Goal: Task Accomplishment & Management: Manage account settings

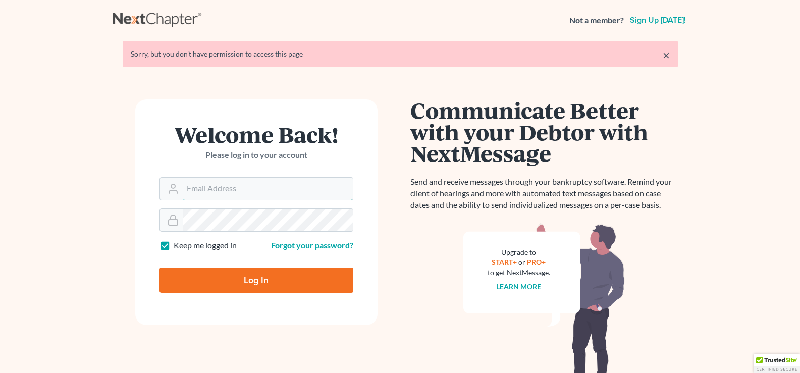
type input "[EMAIL_ADDRESS][DOMAIN_NAME]"
click at [298, 273] on input "Log In" at bounding box center [256, 279] width 194 height 25
type input "Thinking..."
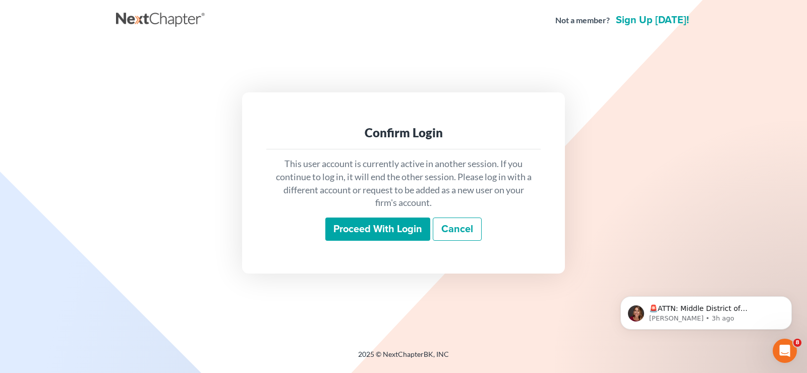
click at [363, 225] on input "Proceed with login" at bounding box center [377, 228] width 105 height 23
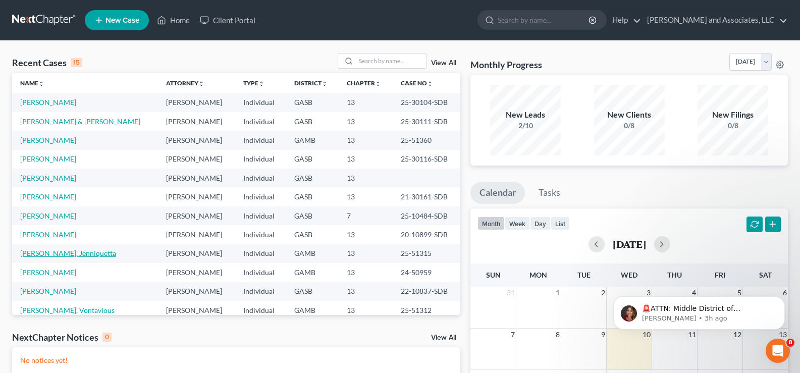
click at [58, 251] on link "[PERSON_NAME], Jenniquetta" at bounding box center [68, 253] width 96 height 9
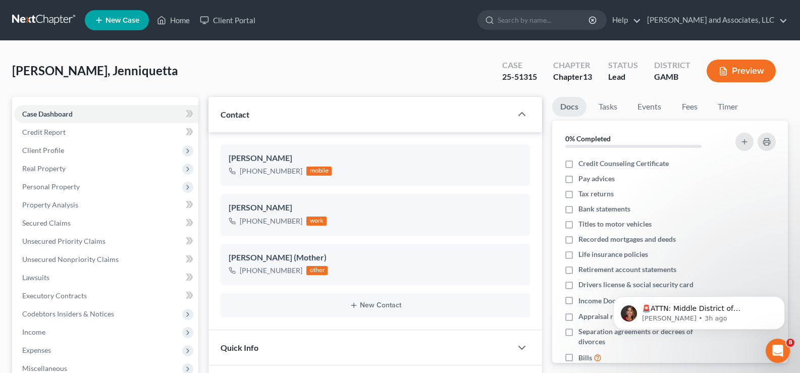
scroll to position [2119, 0]
click at [178, 19] on link "Home" at bounding box center [173, 20] width 43 height 18
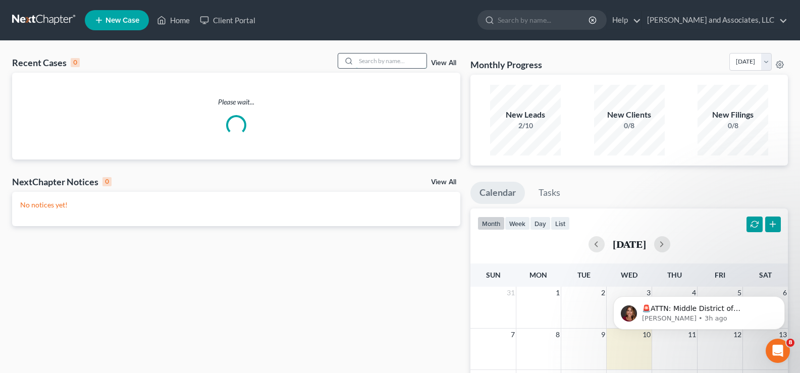
click at [414, 61] on input "search" at bounding box center [391, 60] width 71 height 15
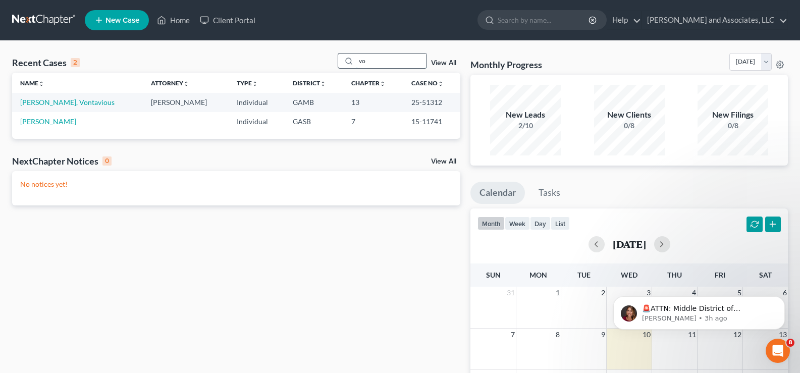
type input "v"
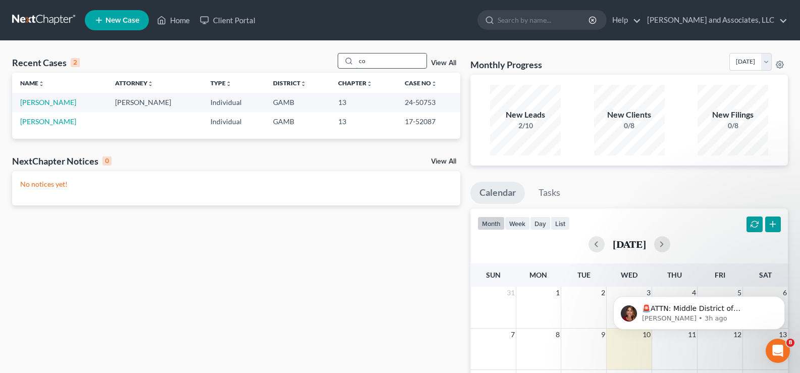
type input "c"
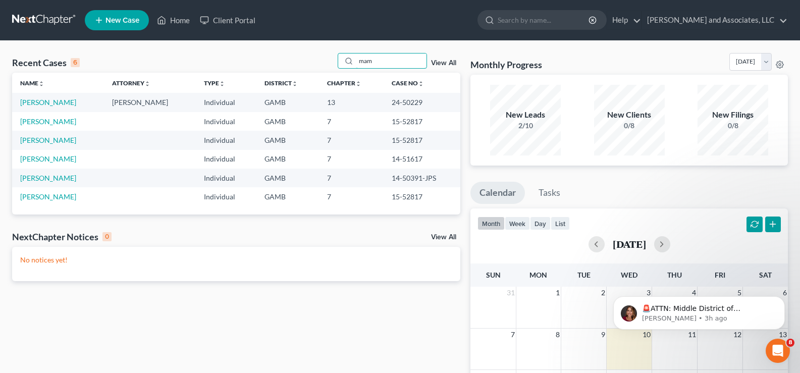
drag, startPoint x: 359, startPoint y: 60, endPoint x: 448, endPoint y: 72, distance: 89.6
click at [448, 72] on div "Recent Cases 6 mam View All" at bounding box center [236, 63] width 448 height 20
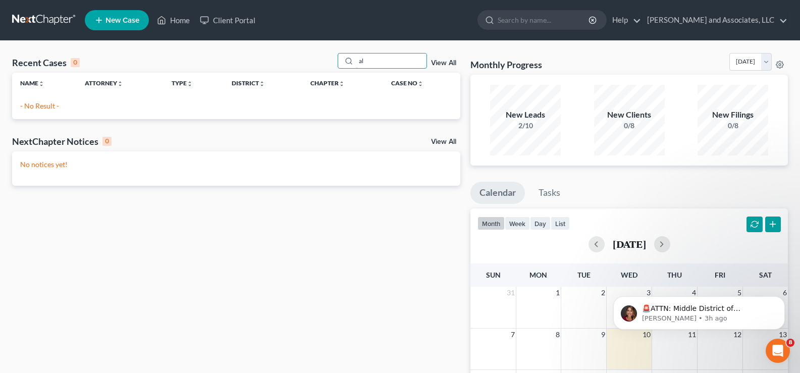
type input "a"
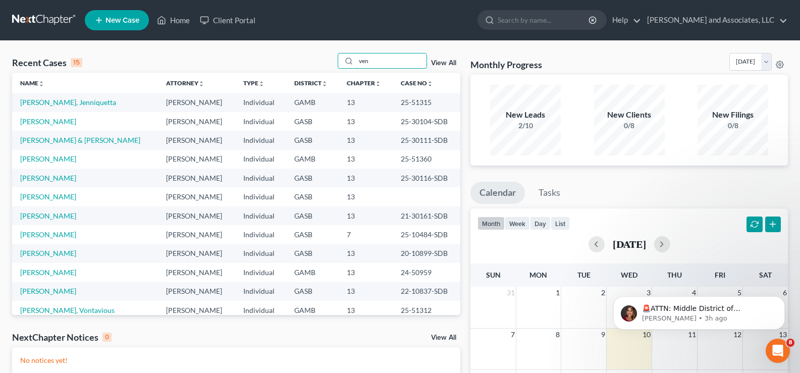
type input "veni"
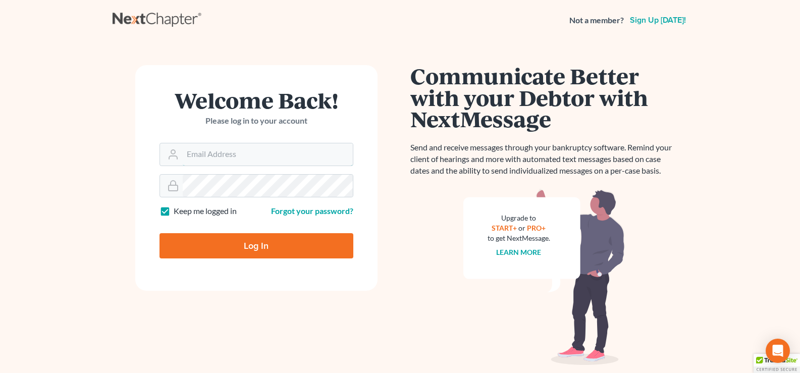
type input "[EMAIL_ADDRESS][DOMAIN_NAME]"
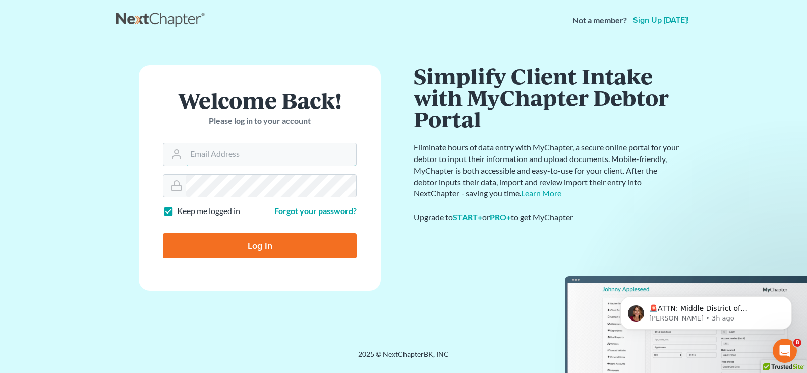
type input "[EMAIL_ADDRESS][DOMAIN_NAME]"
click at [297, 246] on input "Log In" at bounding box center [260, 245] width 194 height 25
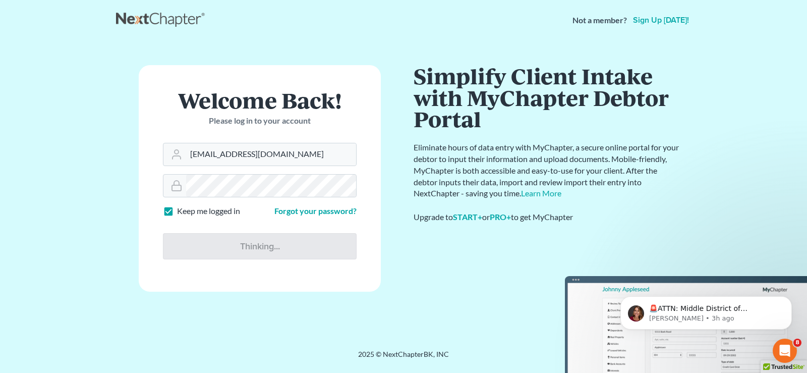
type input "Thinking..."
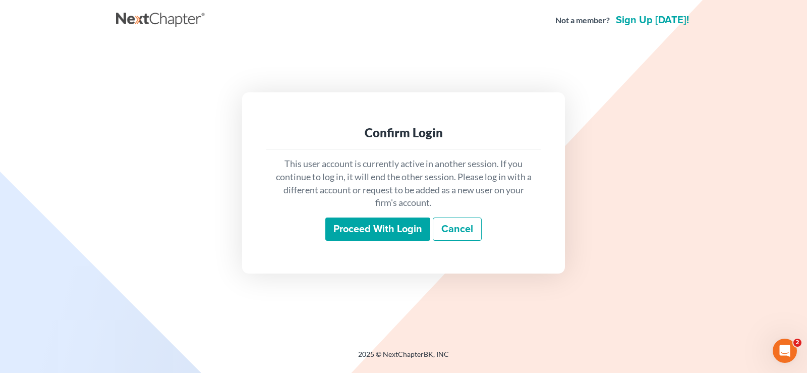
click at [363, 229] on input "Proceed with login" at bounding box center [377, 228] width 105 height 23
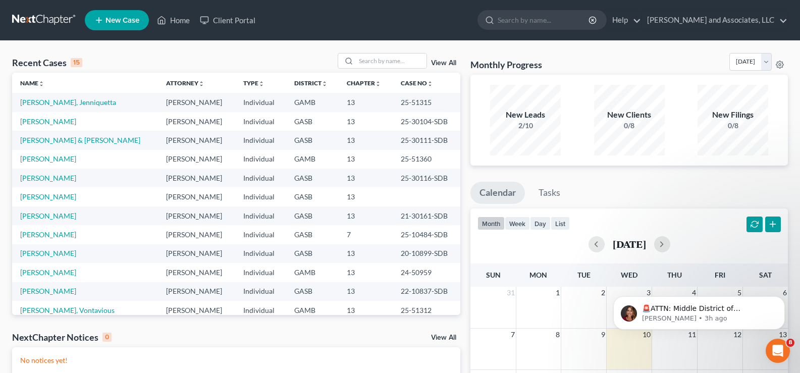
click at [379, 70] on div "Recent Cases 15 View All" at bounding box center [236, 63] width 448 height 20
click at [372, 62] on input "search" at bounding box center [391, 60] width 71 height 15
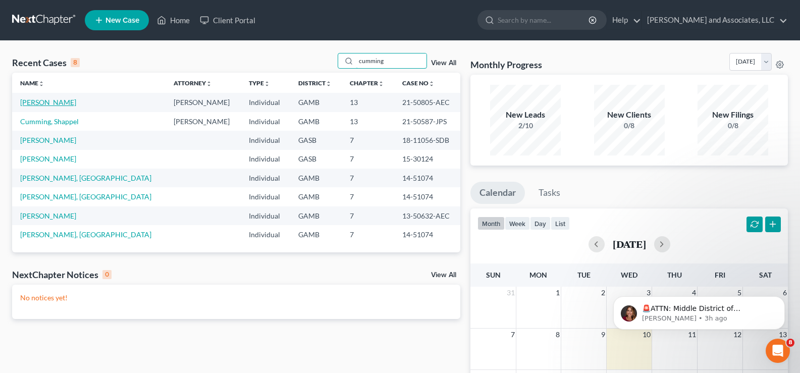
type input "cumming"
click at [69, 105] on link "Cummings, Elvenia" at bounding box center [48, 102] width 56 height 9
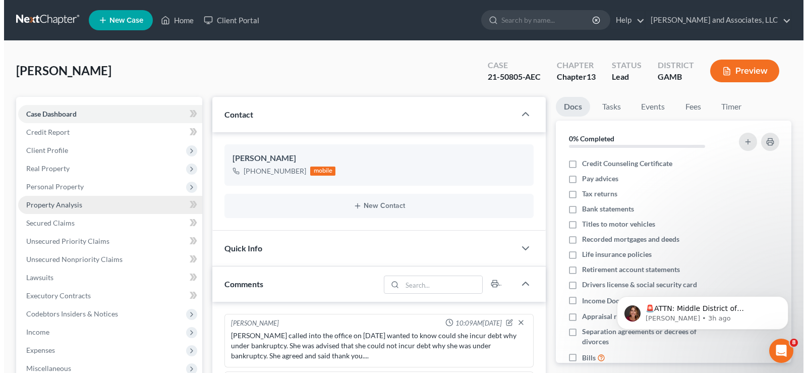
scroll to position [26, 0]
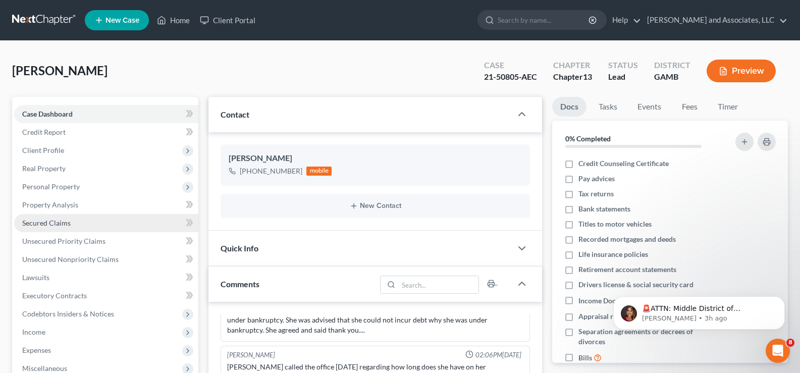
click at [60, 225] on span "Secured Claims" at bounding box center [46, 222] width 48 height 9
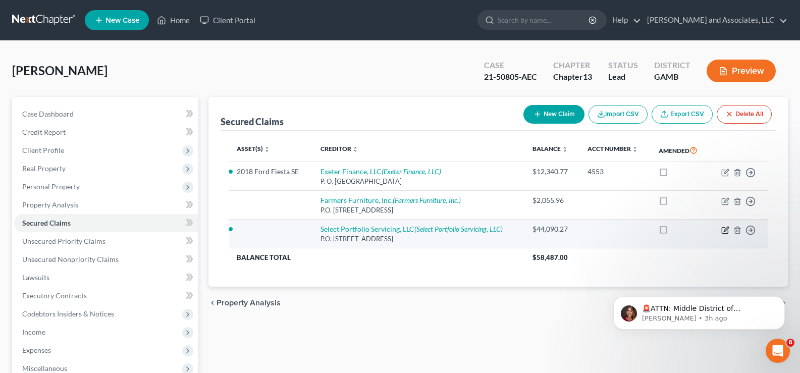
click at [727, 230] on icon "button" at bounding box center [725, 230] width 8 height 8
select select "46"
select select "1"
select select "0"
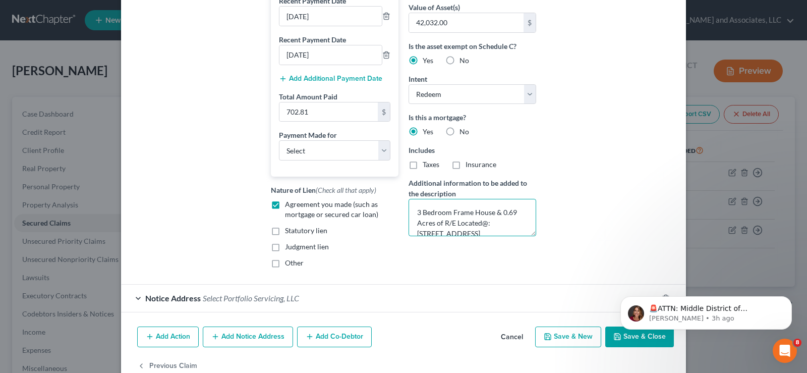
scroll to position [286, 0]
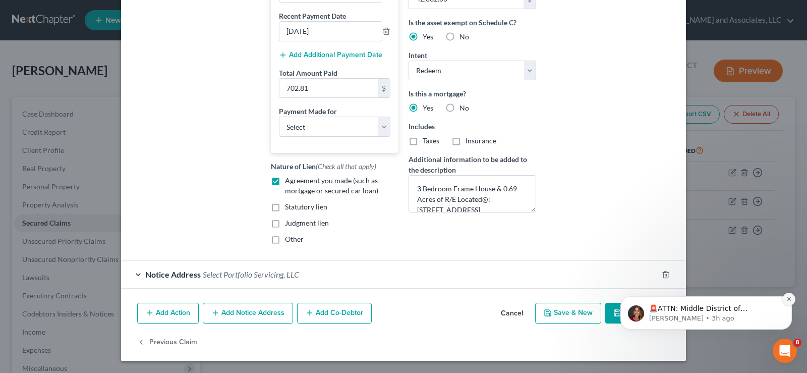
click at [789, 300] on icon "Dismiss notification" at bounding box center [789, 299] width 4 height 4
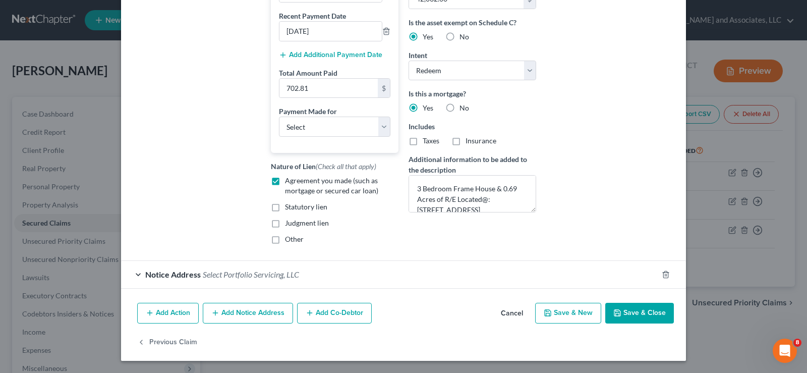
click at [640, 314] on button "Save & Close" at bounding box center [640, 313] width 69 height 21
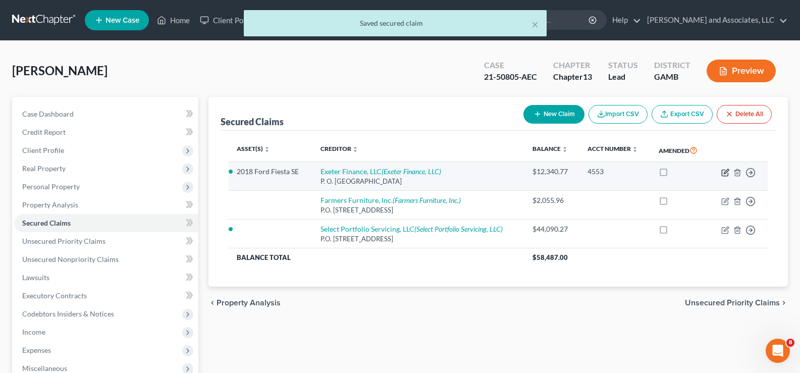
click at [725, 173] on icon "button" at bounding box center [725, 173] width 8 height 8
select select "45"
select select "0"
select select "1"
select select "0"
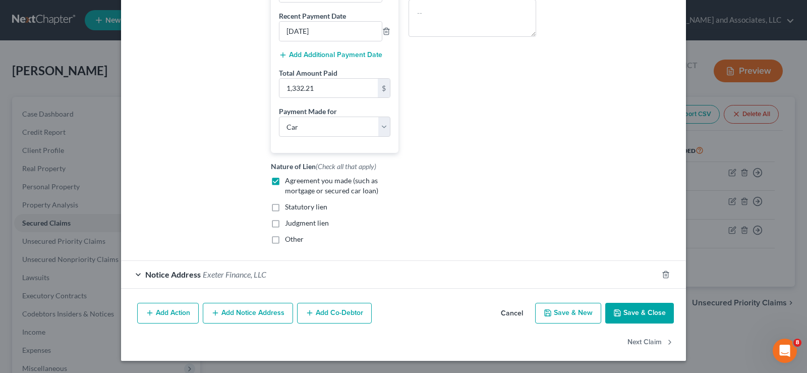
click at [653, 312] on button "Save & Close" at bounding box center [640, 313] width 69 height 21
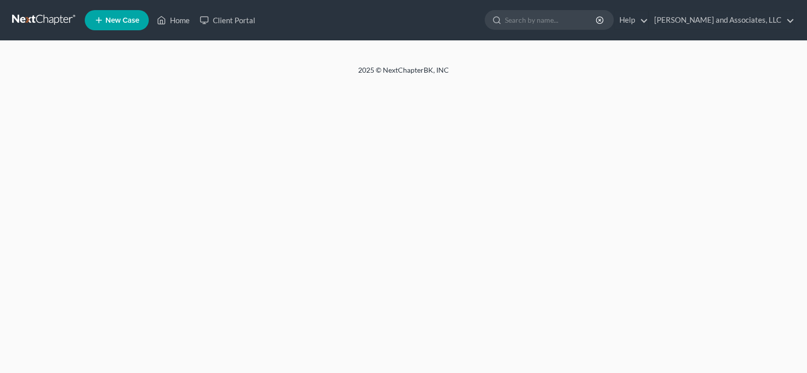
select select "1"
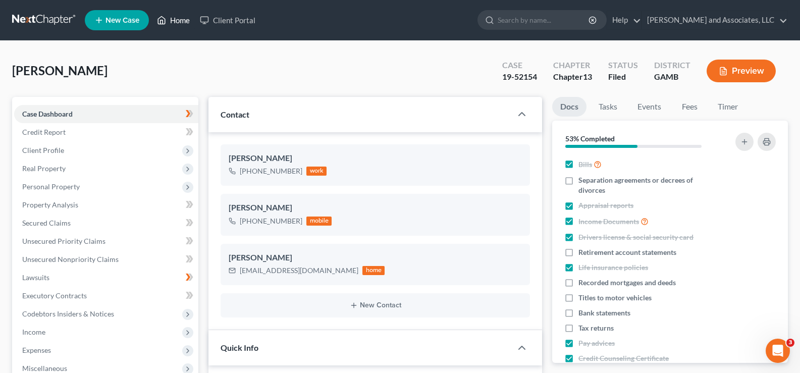
click at [179, 17] on link "Home" at bounding box center [173, 20] width 43 height 18
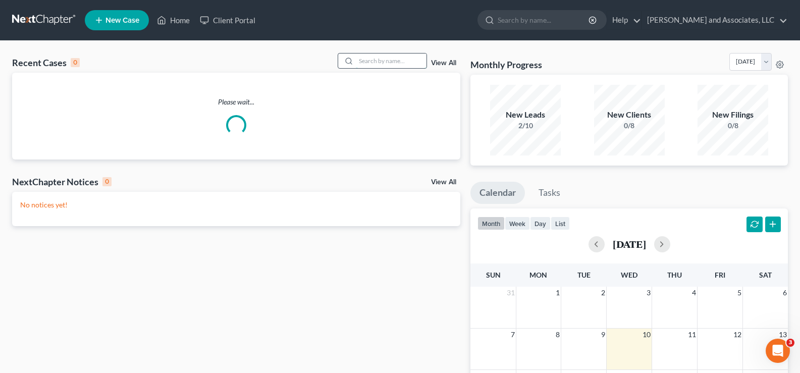
click at [390, 64] on input "search" at bounding box center [391, 60] width 71 height 15
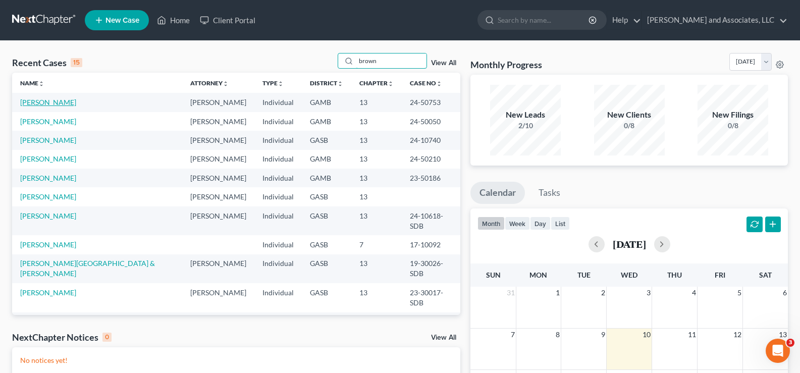
type input "brown"
click at [55, 105] on link "[PERSON_NAME]" at bounding box center [48, 102] width 56 height 9
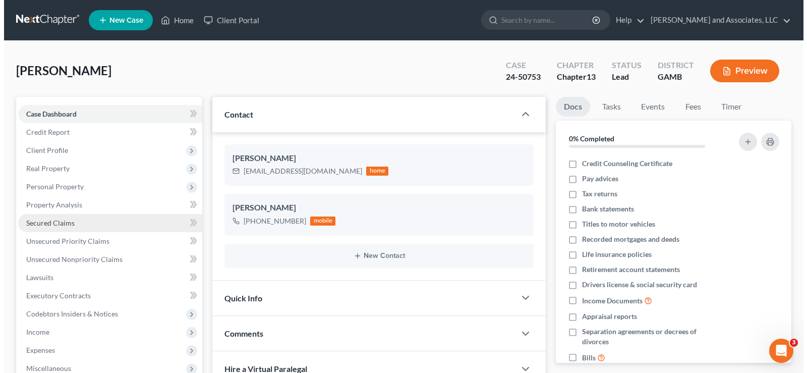
scroll to position [2042, 0]
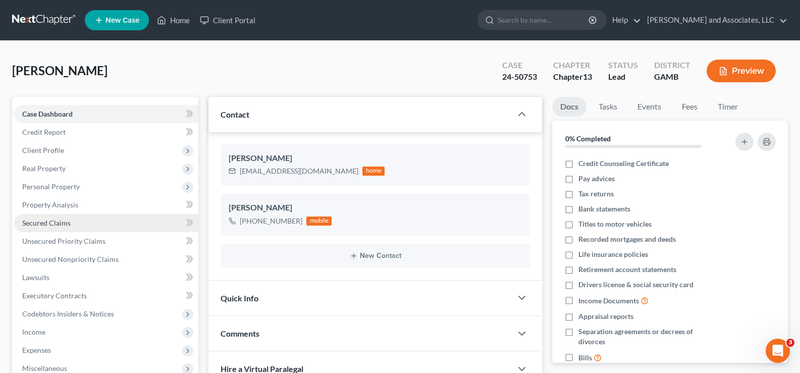
click at [39, 220] on span "Secured Claims" at bounding box center [46, 222] width 48 height 9
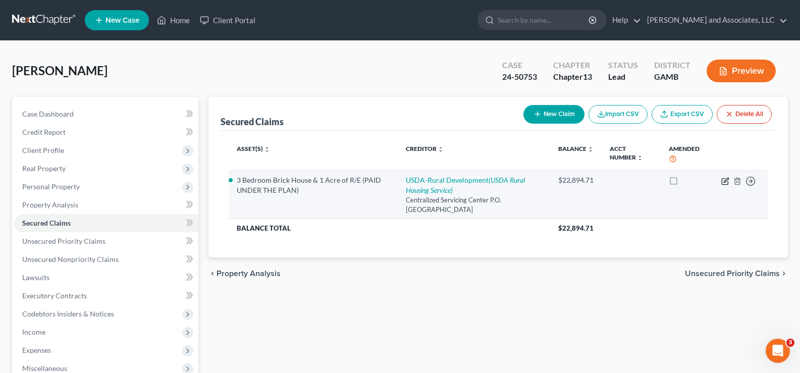
click at [728, 181] on icon "button" at bounding box center [725, 181] width 8 height 8
select select "26"
select select "0"
select select "1"
select select "0"
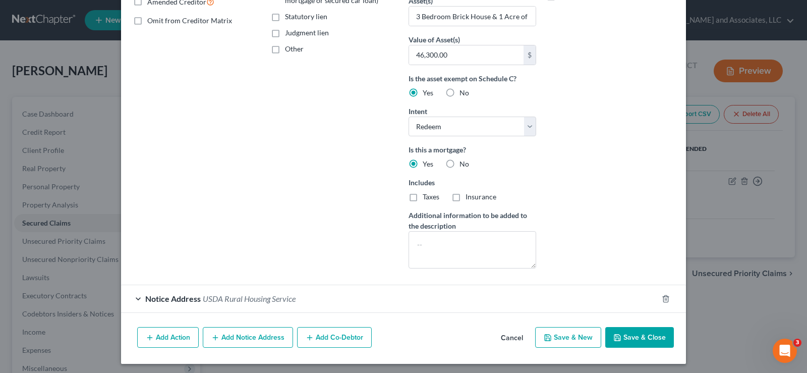
scroll to position [223, 0]
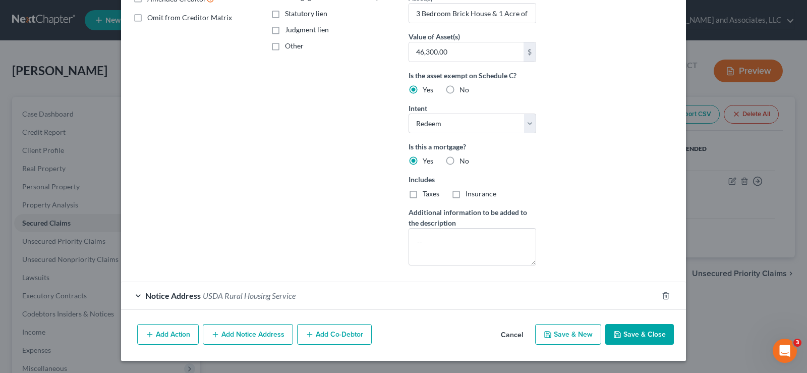
click at [648, 339] on button "Save & Close" at bounding box center [640, 334] width 69 height 21
select select
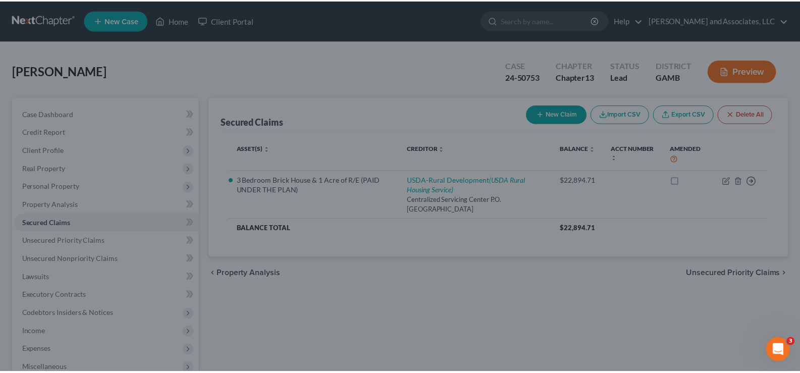
scroll to position [113, 0]
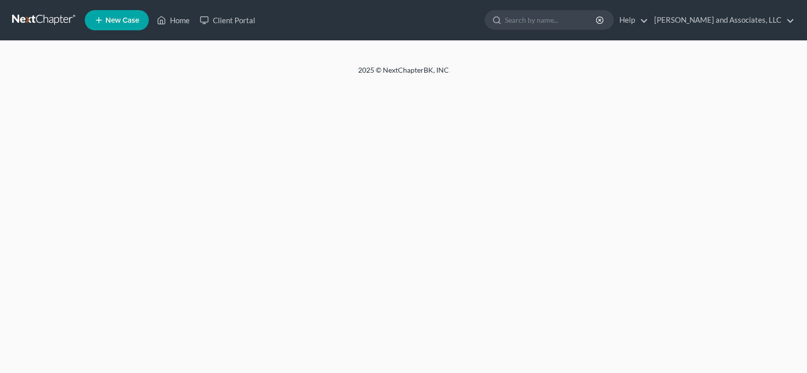
select select "1"
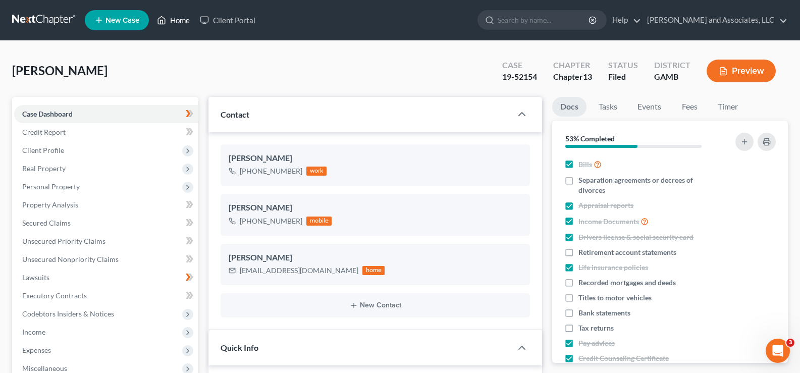
click at [177, 22] on link "Home" at bounding box center [173, 20] width 43 height 18
click at [177, 21] on link "Home" at bounding box center [173, 20] width 43 height 18
click at [180, 24] on link "Home" at bounding box center [173, 20] width 43 height 18
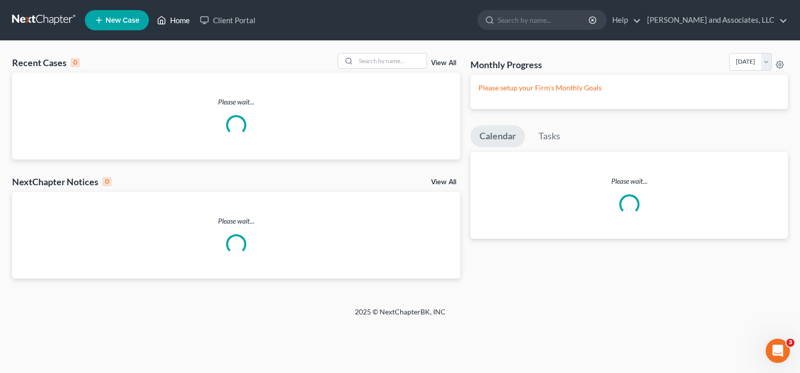
click at [178, 18] on link "Home" at bounding box center [173, 20] width 43 height 18
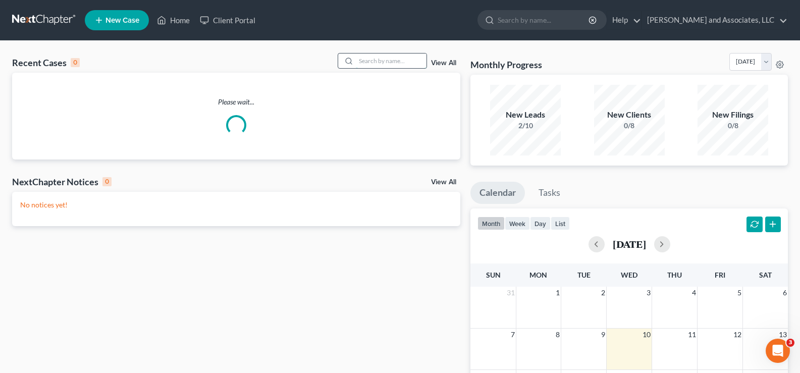
click at [364, 61] on input "search" at bounding box center [391, 60] width 71 height 15
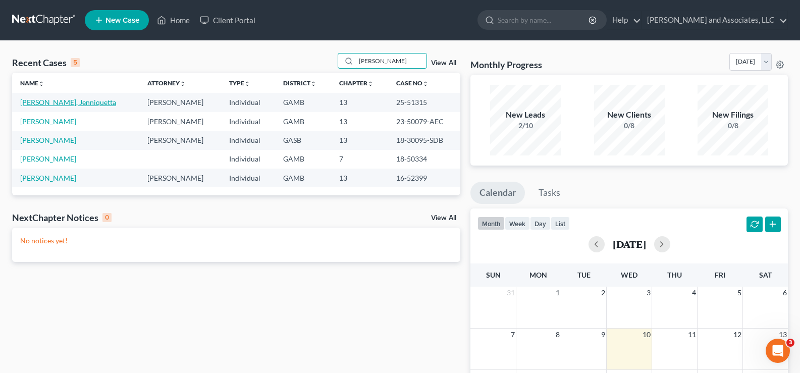
type input "[PERSON_NAME]"
click at [51, 104] on link "[PERSON_NAME], Jenniquetta" at bounding box center [68, 102] width 96 height 9
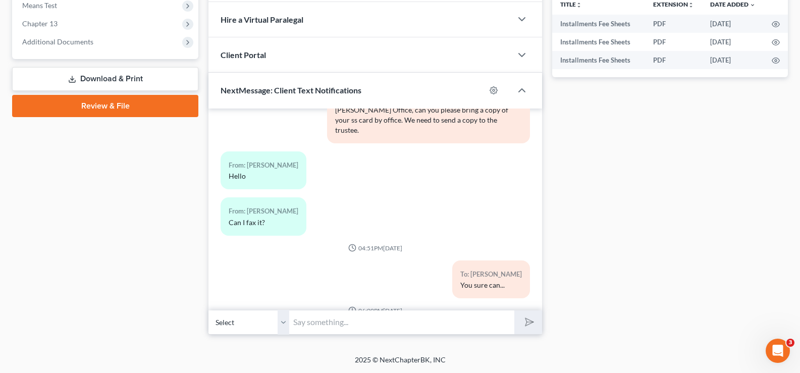
scroll to position [1766, 0]
